Goal: Task Accomplishment & Management: Manage account settings

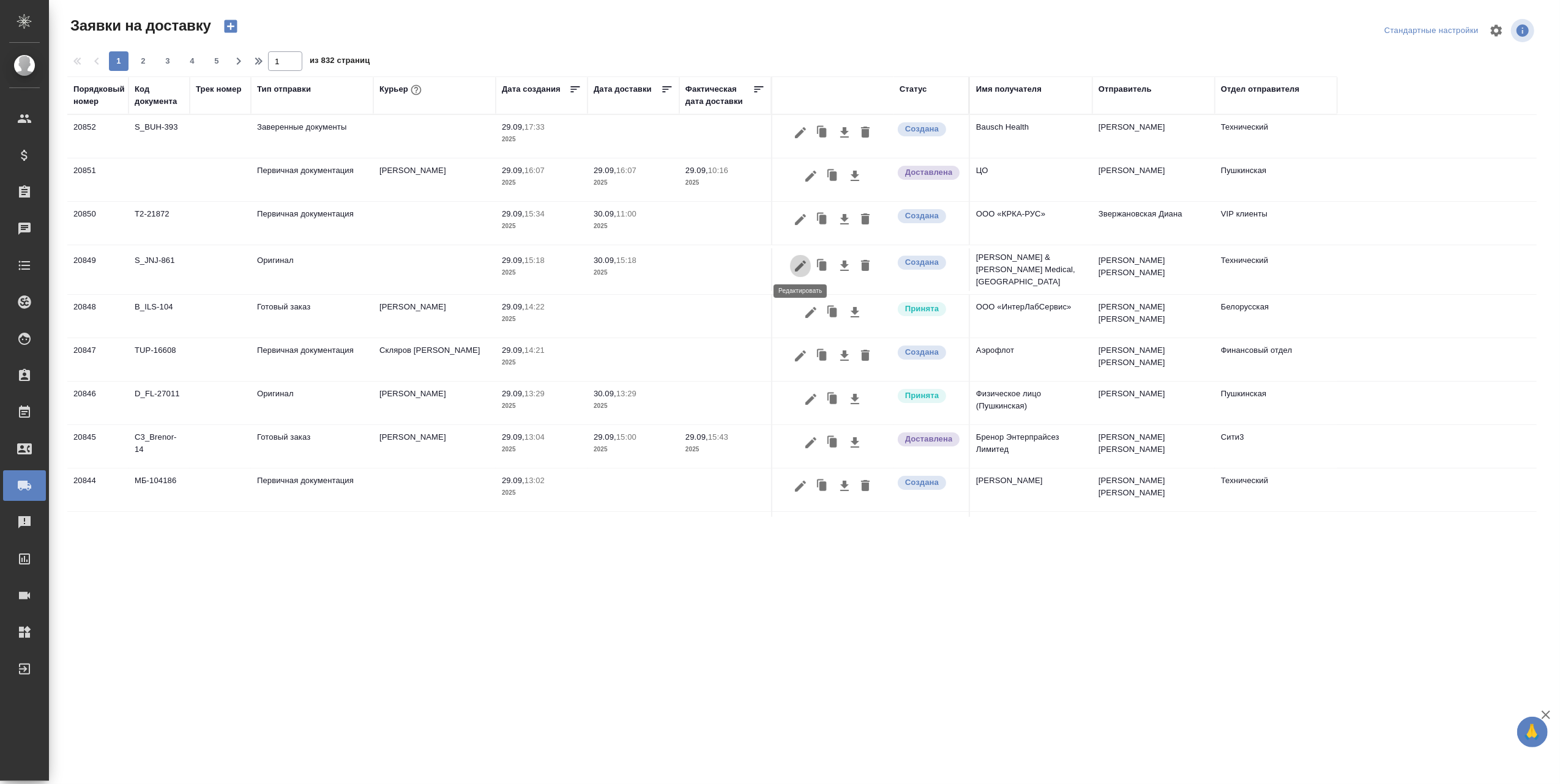
click at [799, 266] on icon "button" at bounding box center [800, 266] width 11 height 11
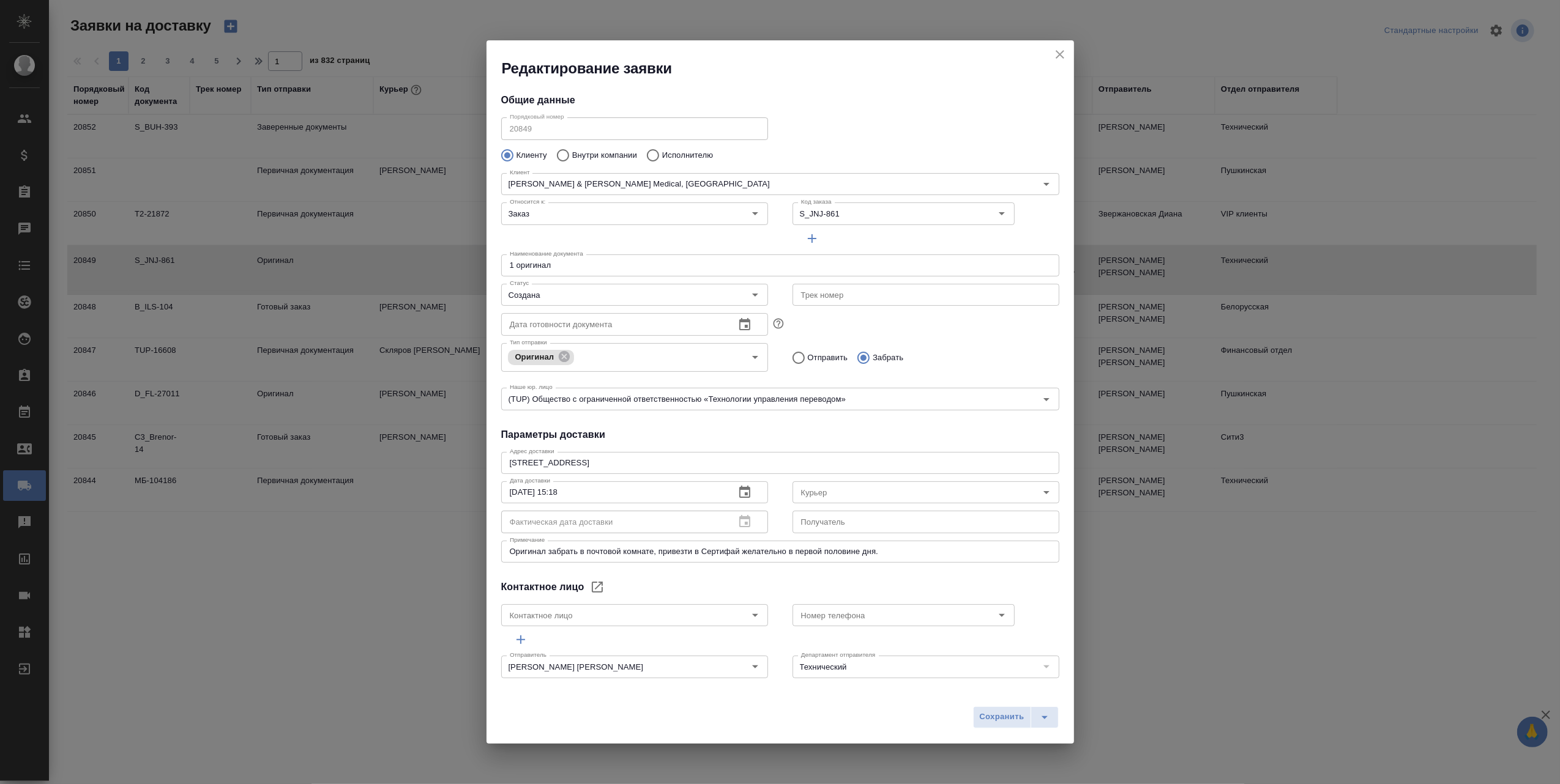
type input "Осипова Алина"
type input "+7 925 081 0804"
click at [1060, 49] on icon "close" at bounding box center [1060, 54] width 14 height 14
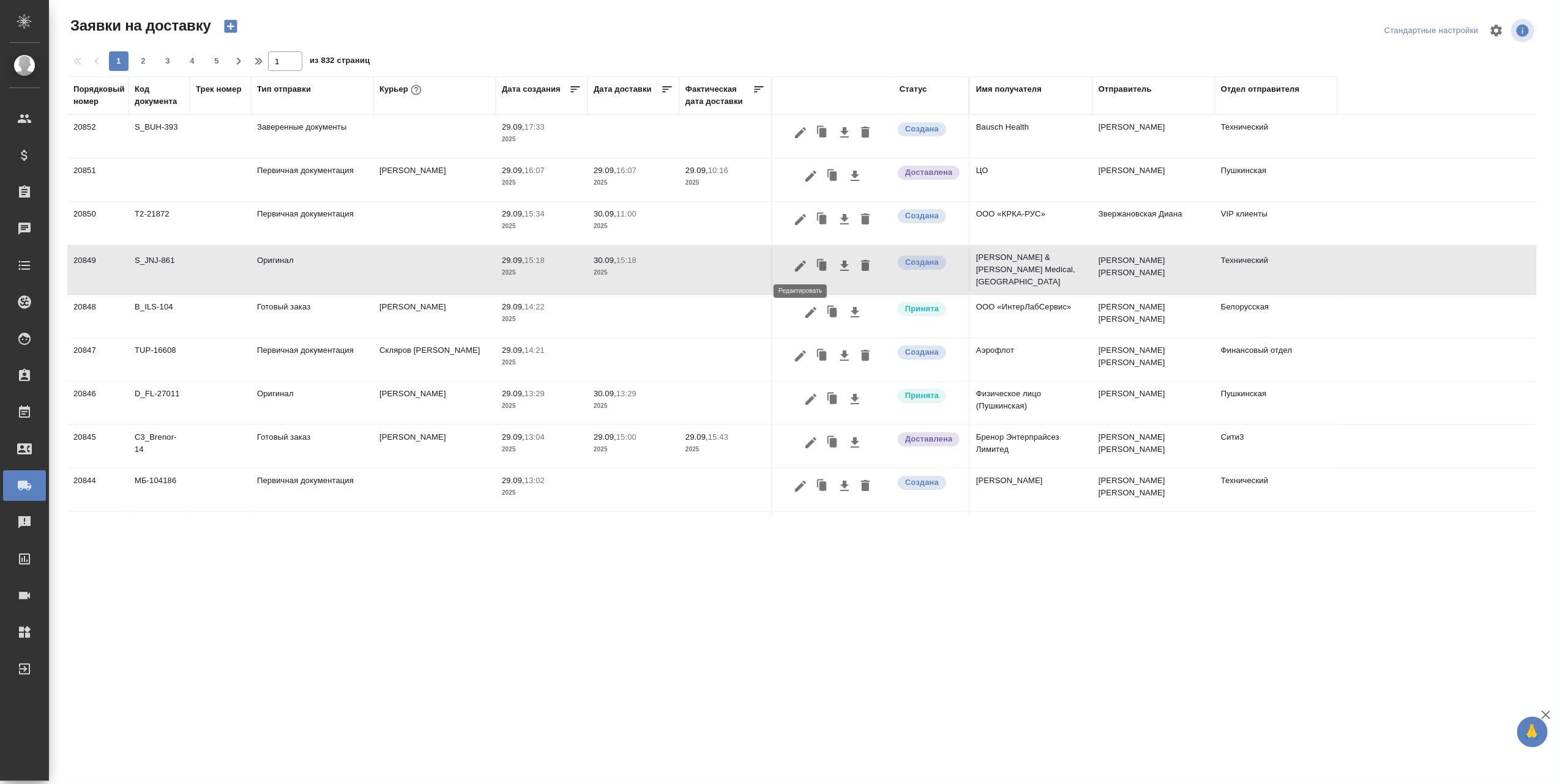
click at [803, 262] on icon "button" at bounding box center [800, 266] width 11 height 11
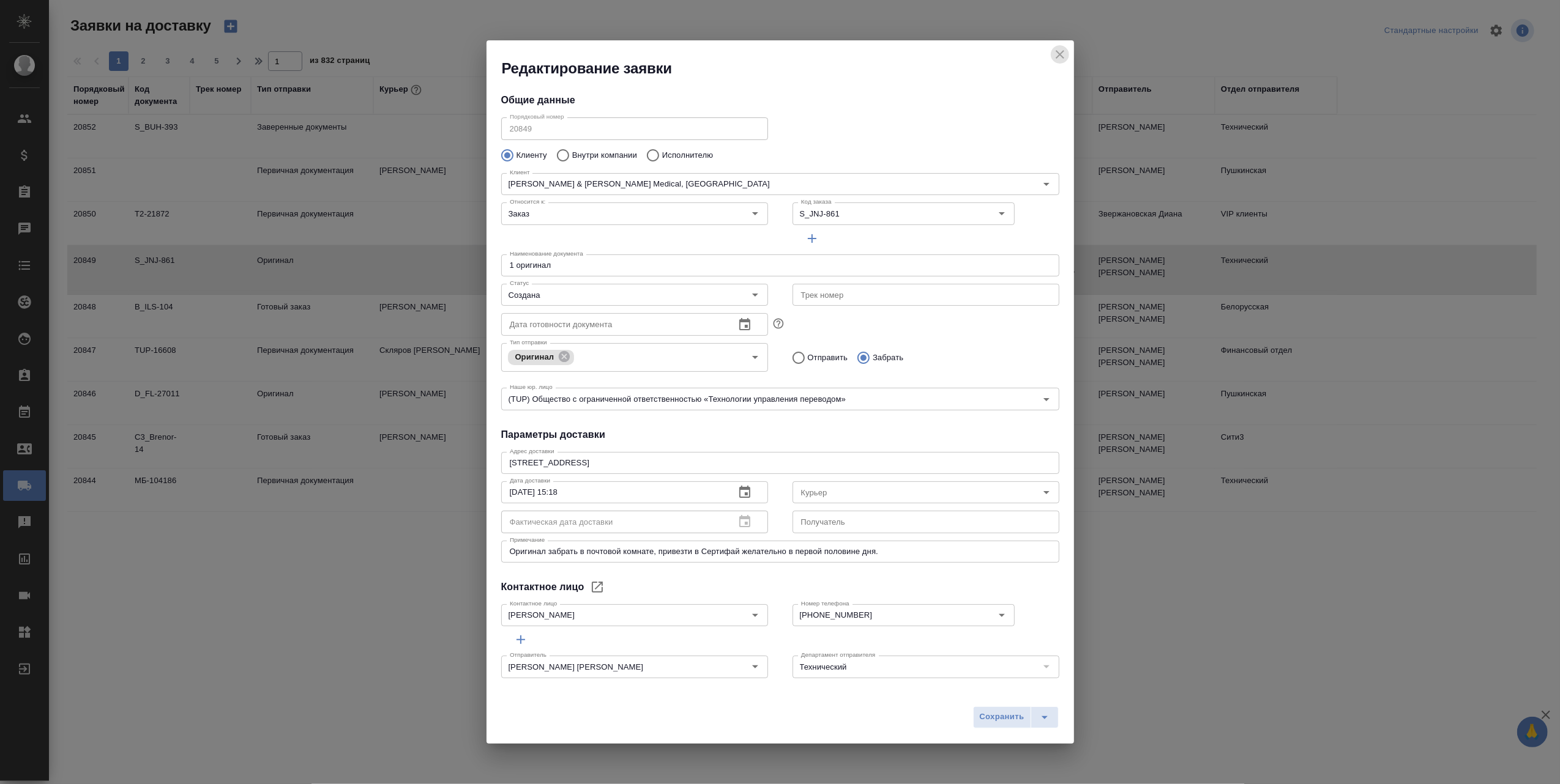
click at [1058, 55] on icon "close" at bounding box center [1060, 54] width 9 height 9
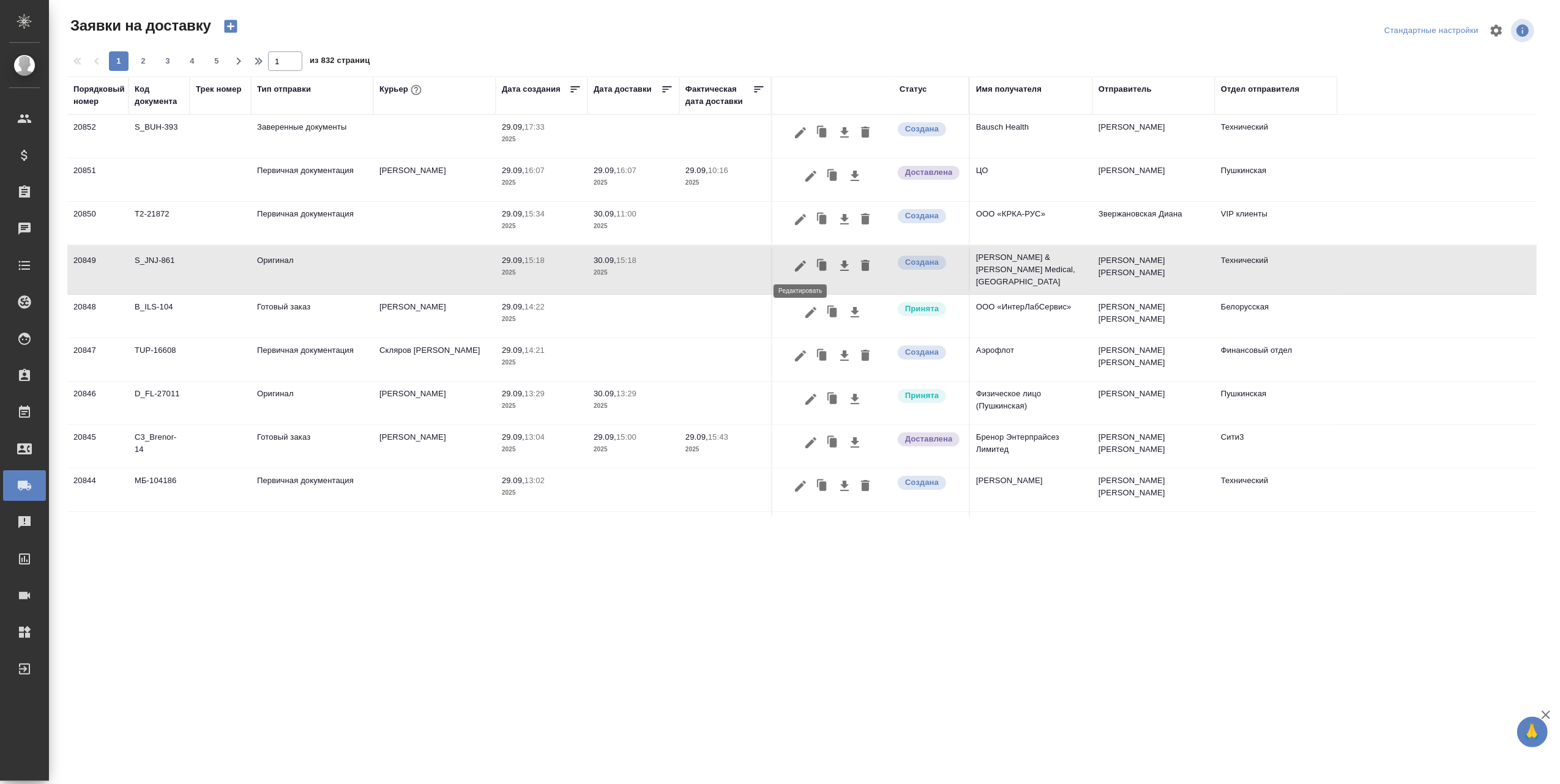
click at [800, 262] on icon "button" at bounding box center [800, 266] width 11 height 11
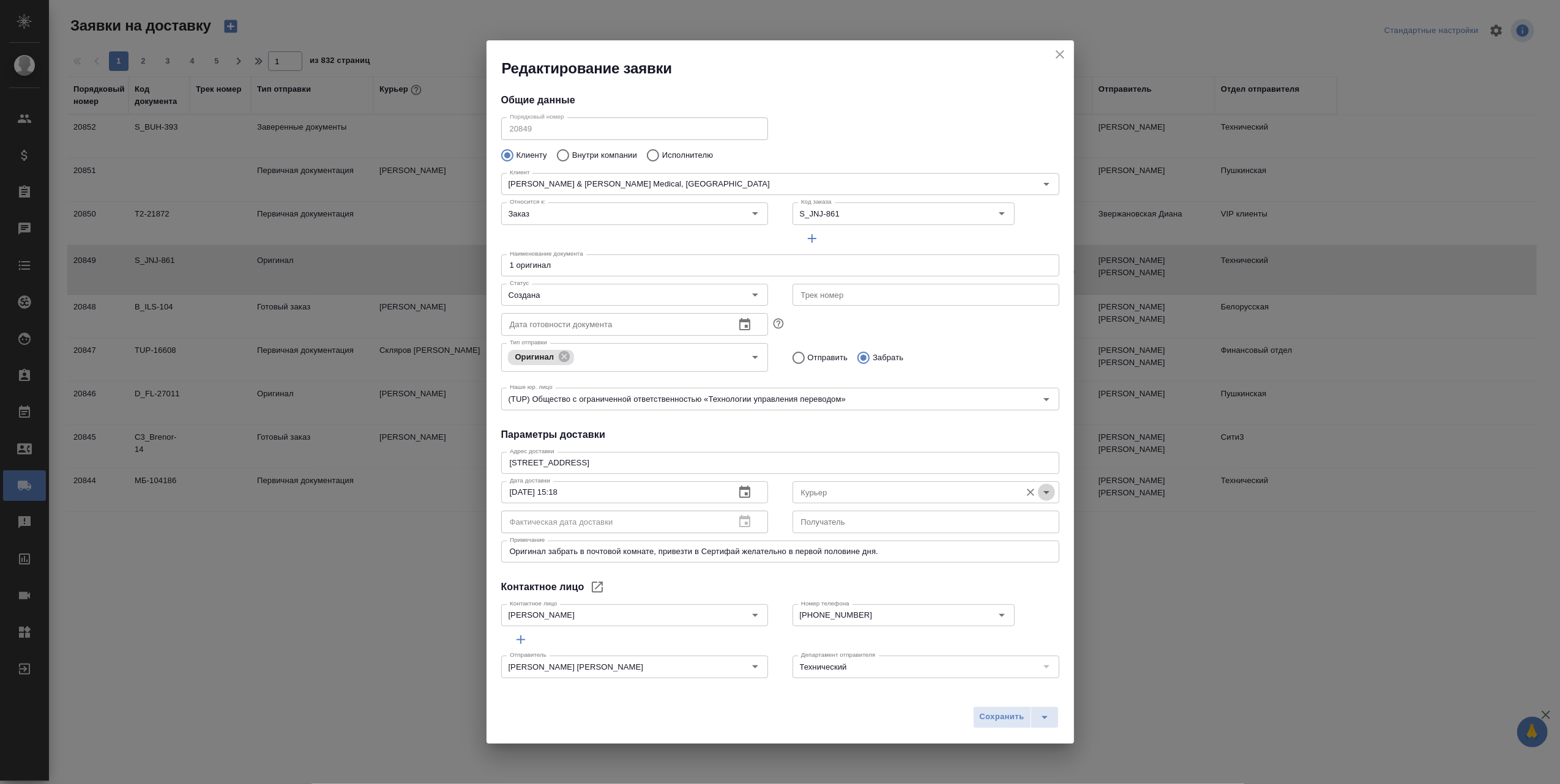
click at [1039, 492] on icon "Open" at bounding box center [1046, 492] width 14 height 14
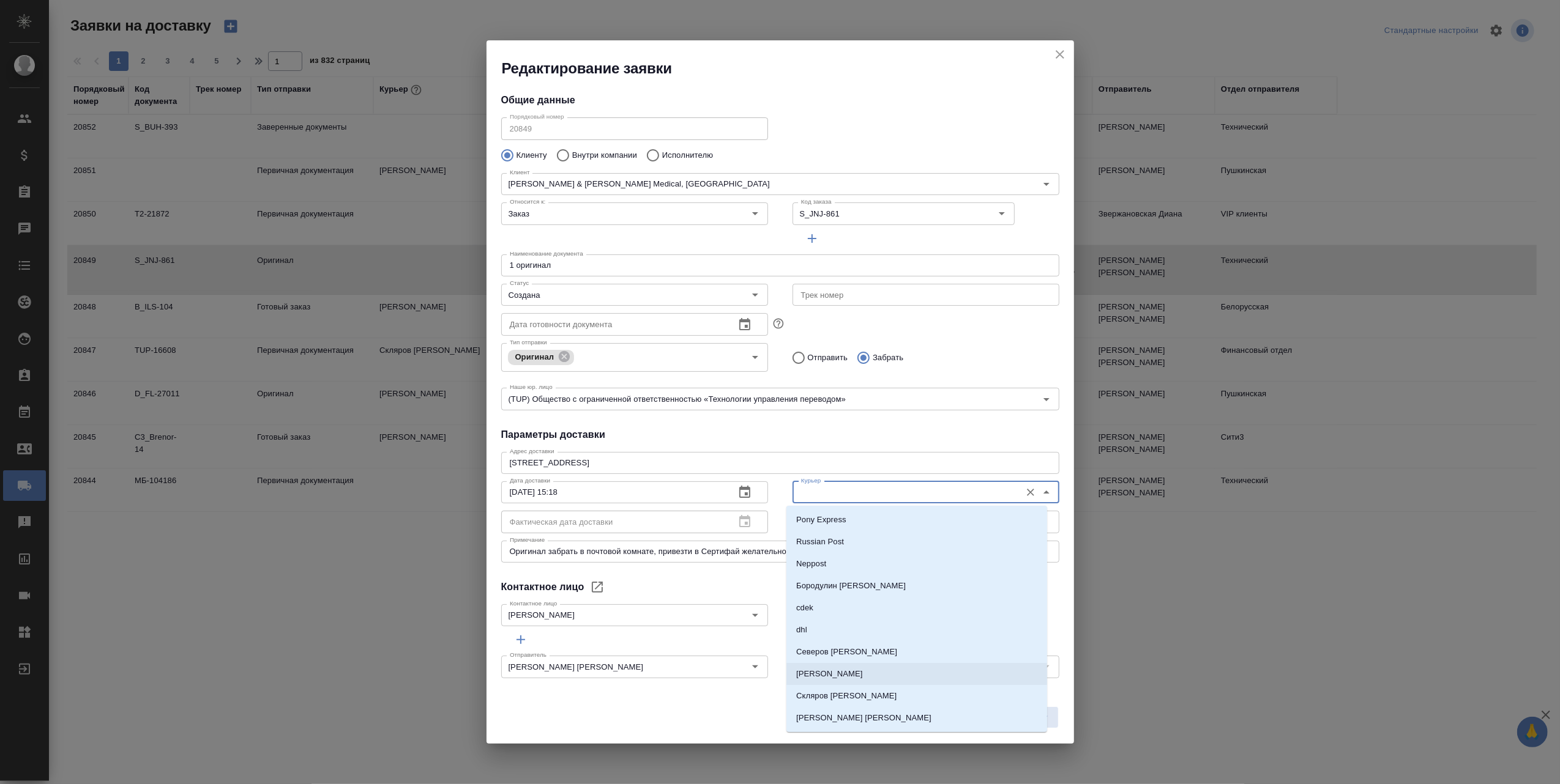
click at [855, 693] on p "[PERSON_NAME]" at bounding box center [846, 696] width 100 height 12
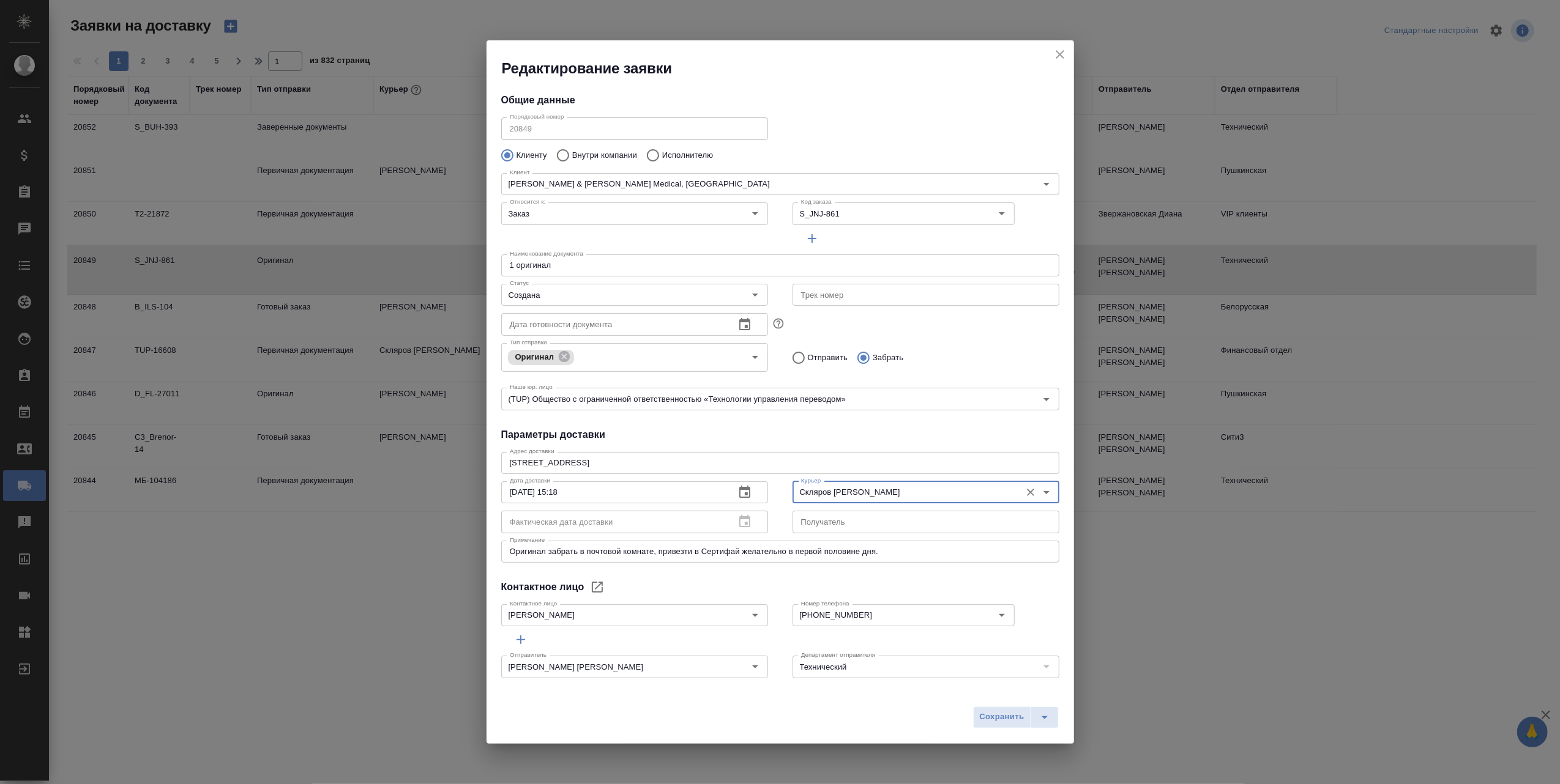
type input "[PERSON_NAME]"
click at [990, 718] on span "Сохранить" at bounding box center [1002, 717] width 45 height 14
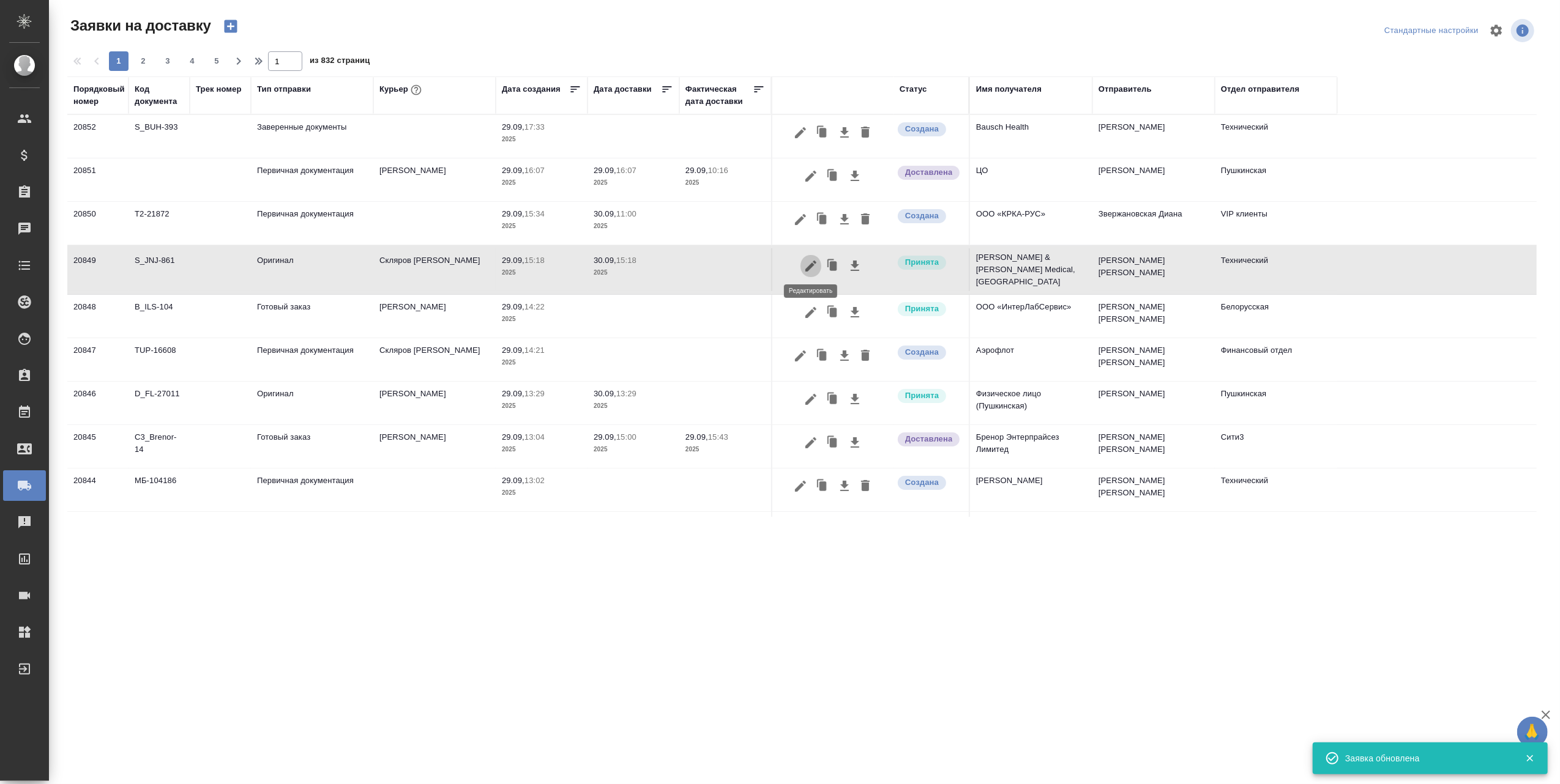
click at [811, 262] on icon "button" at bounding box center [811, 266] width 11 height 11
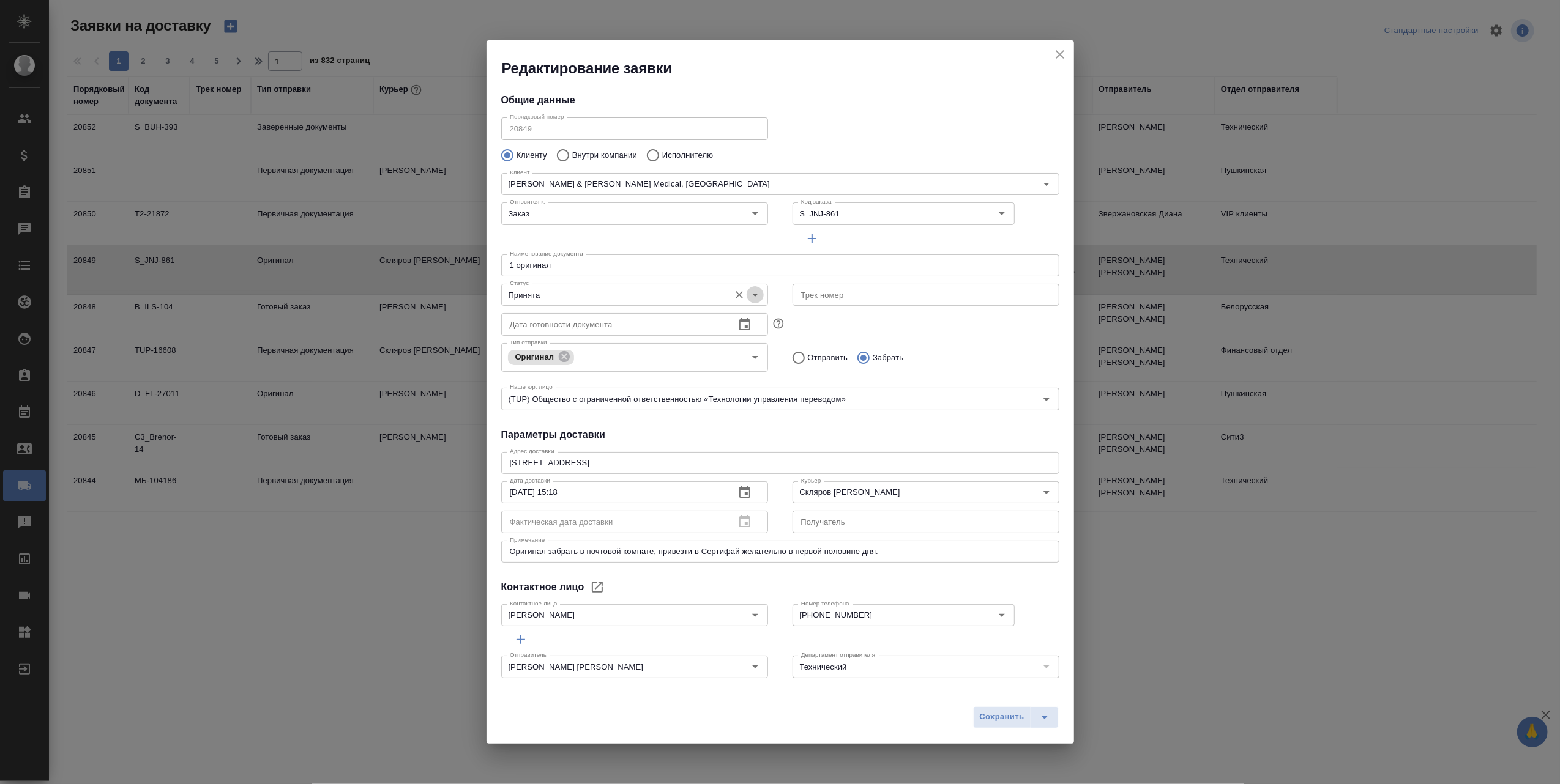
click at [750, 293] on icon "Open" at bounding box center [755, 295] width 14 height 14
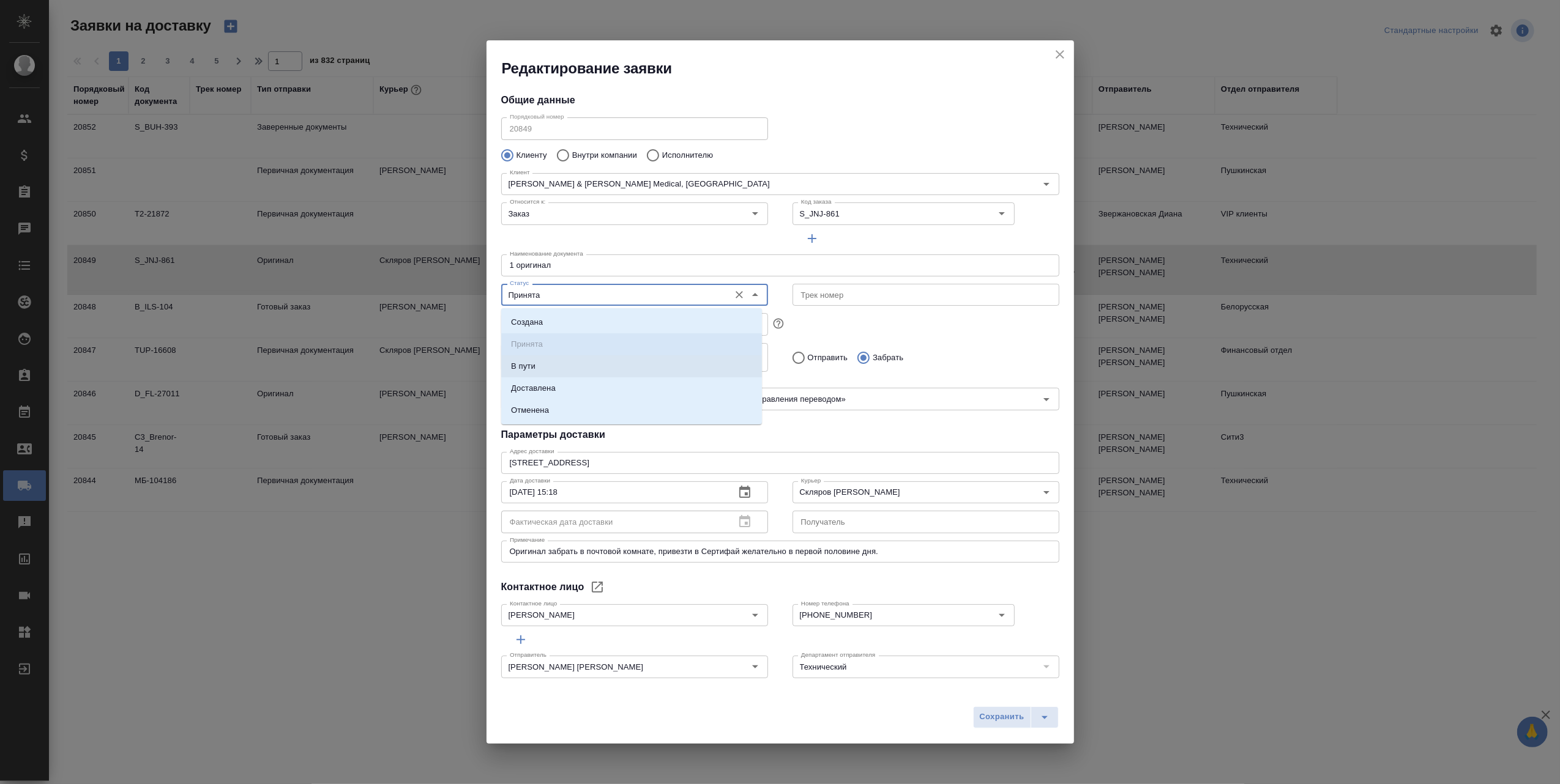
click at [590, 365] on li "В пути" at bounding box center [632, 367] width 261 height 22
type input "В пути"
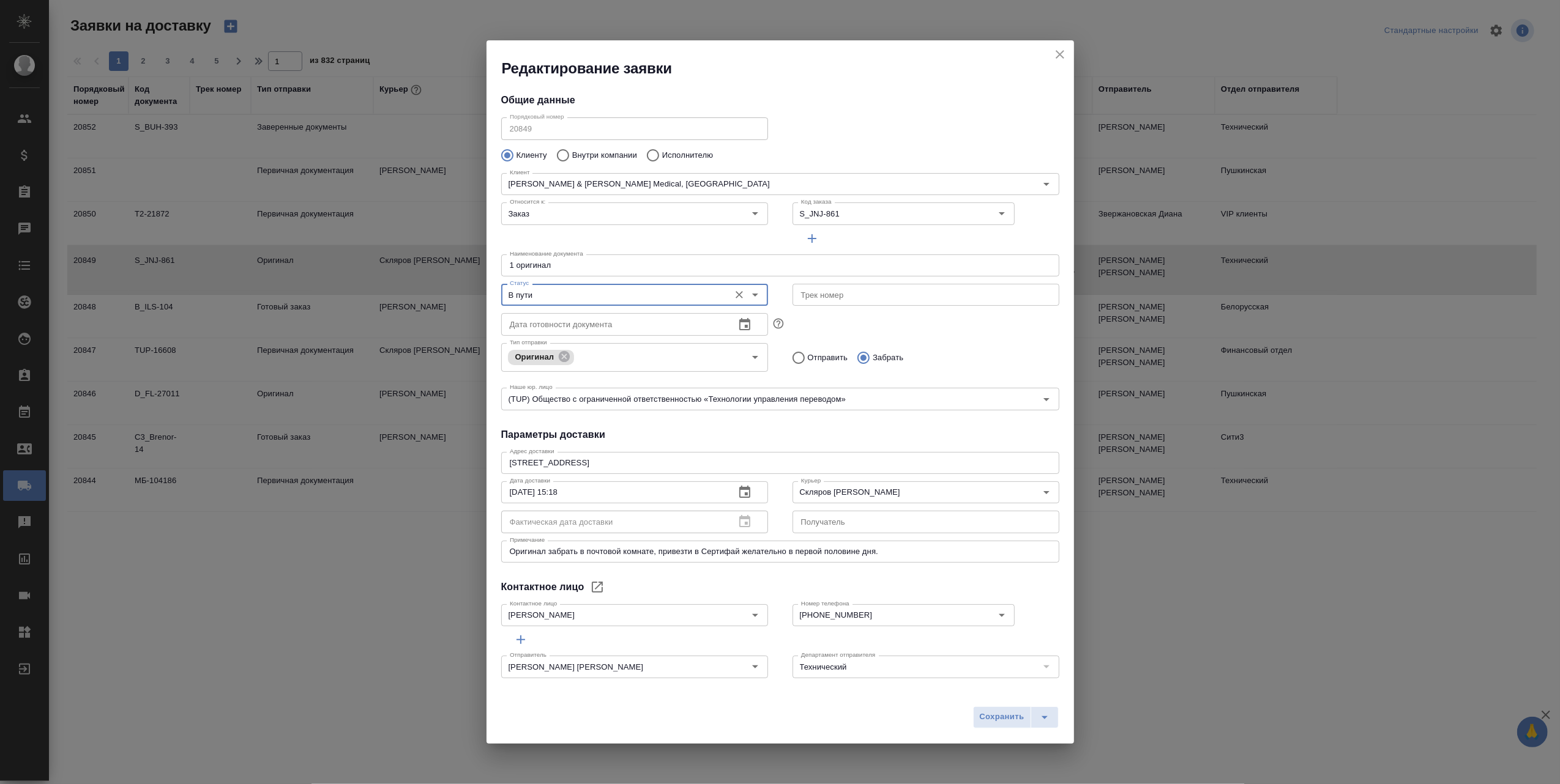
click at [999, 715] on span "Сохранить" at bounding box center [1002, 717] width 45 height 14
